Goal: Task Accomplishment & Management: Manage account settings

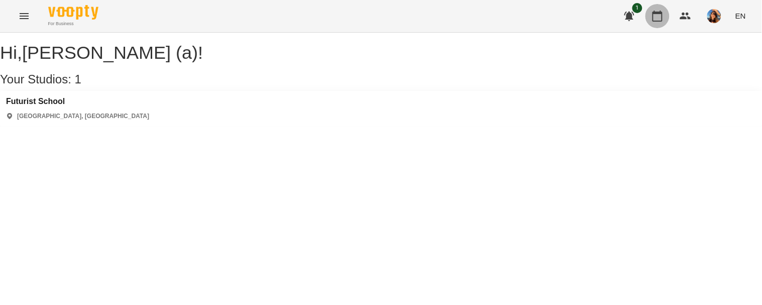
click at [664, 20] on icon "button" at bounding box center [658, 16] width 12 height 12
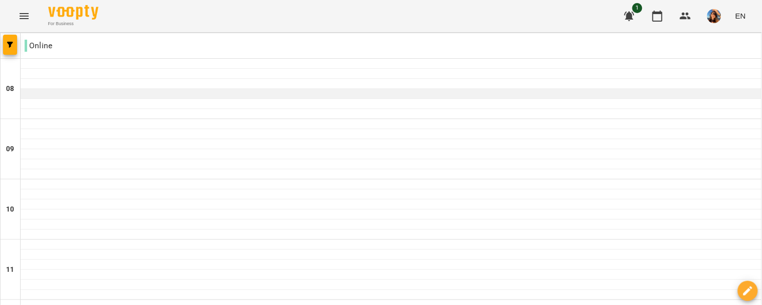
scroll to position [514, 0]
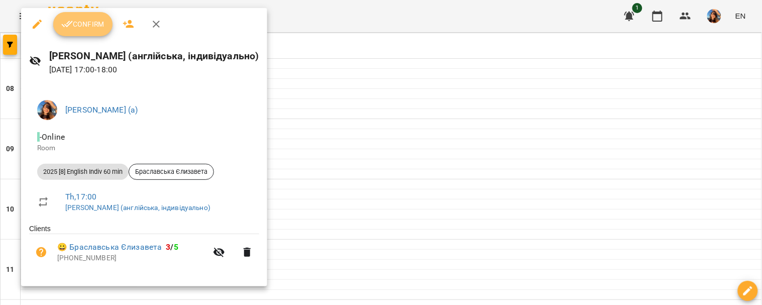
click at [86, 19] on span "Confirm" at bounding box center [82, 24] width 43 height 12
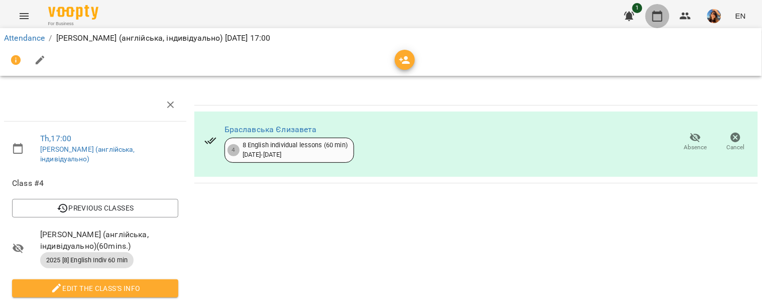
click at [663, 18] on icon "button" at bounding box center [658, 16] width 10 height 11
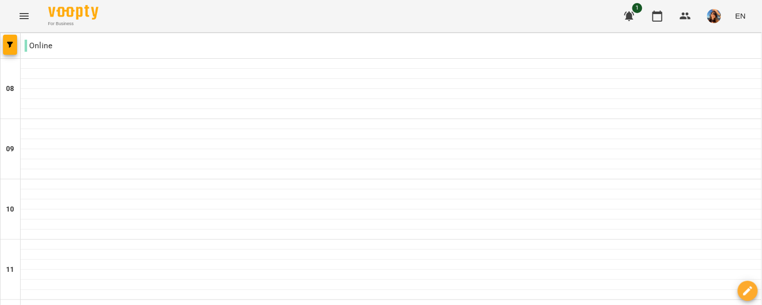
scroll to position [725, 0]
